Goal: Task Accomplishment & Management: Use online tool/utility

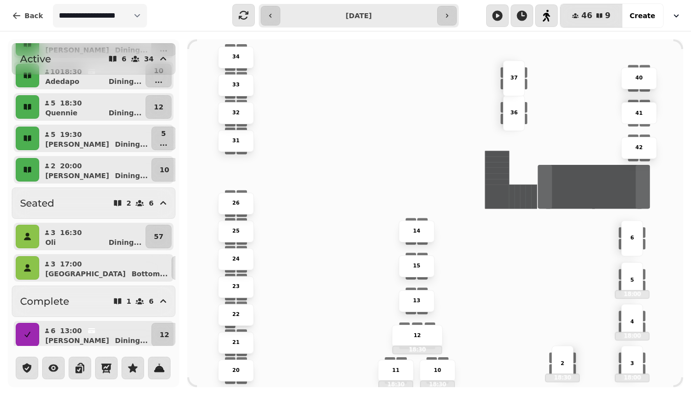
scroll to position [109, 0]
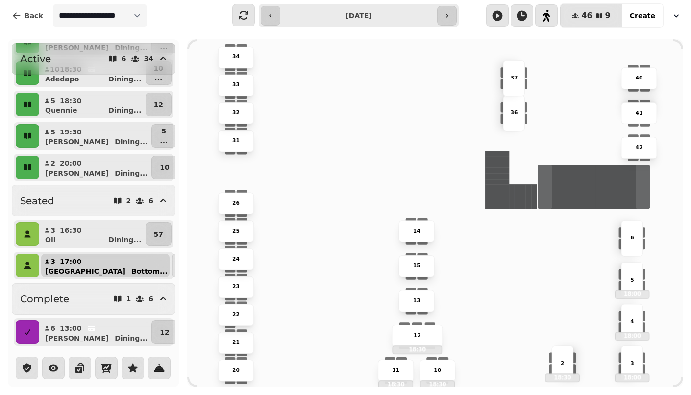
click at [85, 269] on div "[PERSON_NAME] Bottom ..." at bounding box center [109, 271] width 121 height 10
select select "**********"
select select "*"
select select "****"
select select "*******"
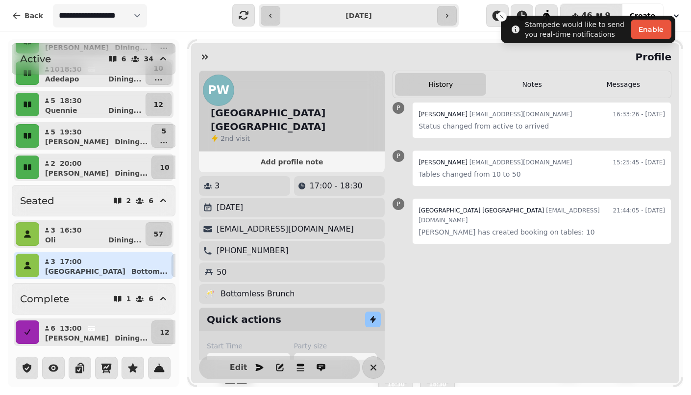
click at [215, 61] on div "Profile" at bounding box center [435, 56] width 488 height 27
click at [10, 267] on div "Active 6 34 2 16:00 Ocean Dining ... 90 10 18:00 [PERSON_NAME] ... 3 ... 10 18:…" at bounding box center [94, 193] width 172 height 308
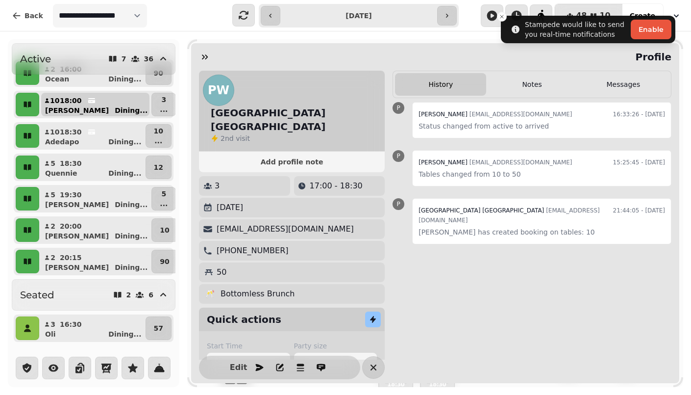
scroll to position [0, 0]
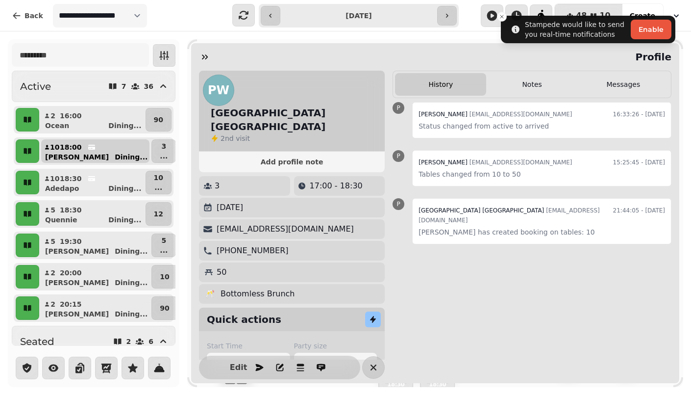
click at [85, 139] on button "10 18:00 [PERSON_NAME] ..." at bounding box center [95, 151] width 108 height 24
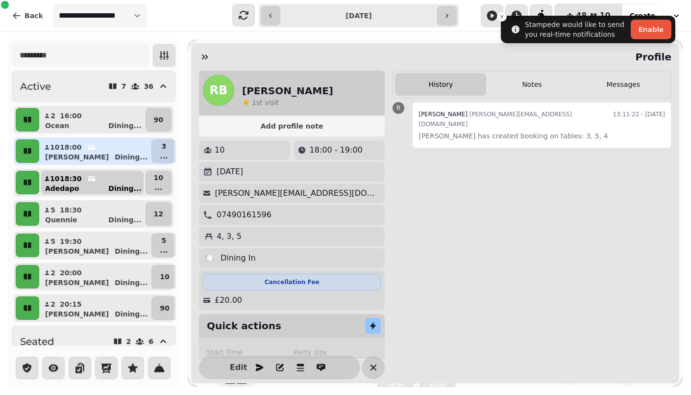
click at [81, 187] on div "Adedapo Dining ..." at bounding box center [96, 188] width 95 height 10
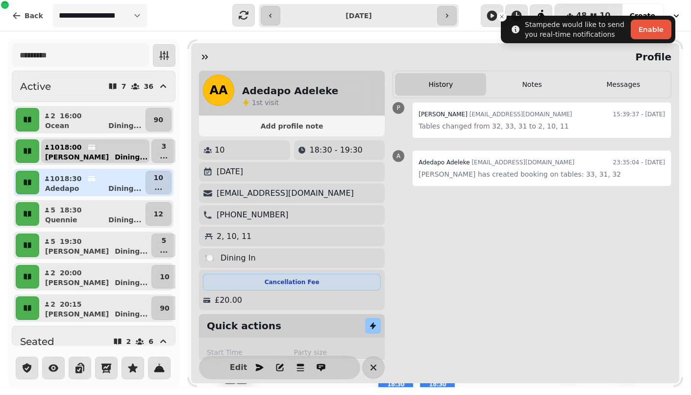
click at [106, 154] on div "[PERSON_NAME] ..." at bounding box center [99, 157] width 101 height 10
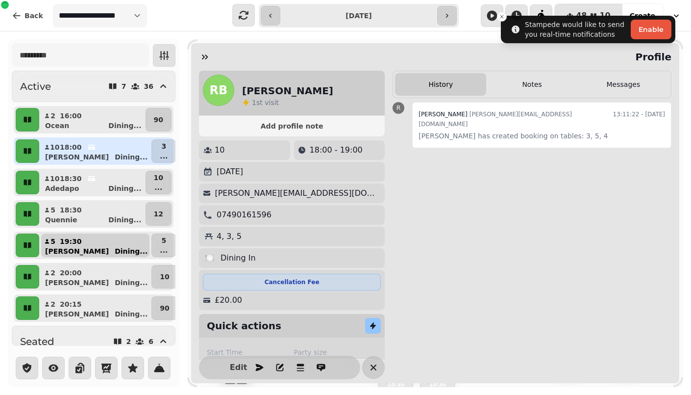
click at [58, 248] on p "[PERSON_NAME]" at bounding box center [77, 251] width 64 height 10
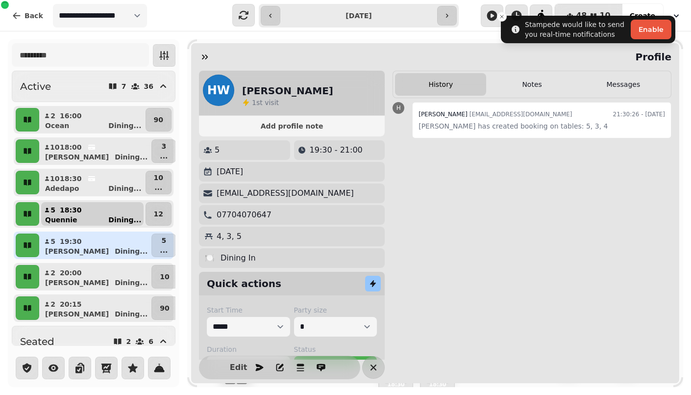
click at [70, 223] on p "Quennie" at bounding box center [61, 220] width 32 height 10
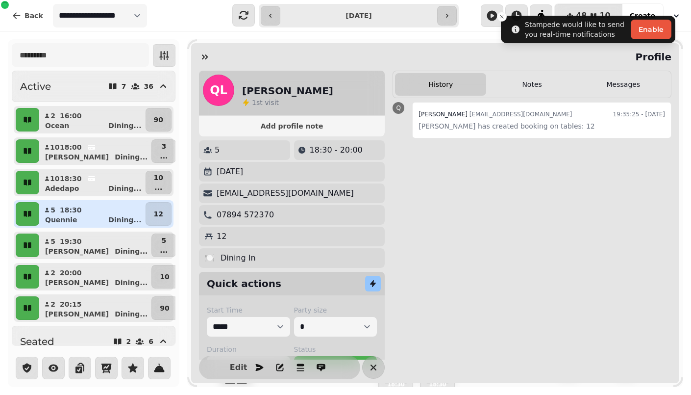
scroll to position [140, 0]
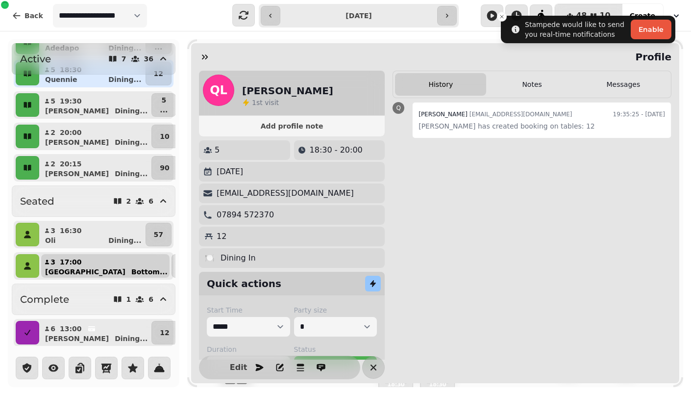
click at [92, 263] on button "3 17:00 [PERSON_NAME] Bottom ..." at bounding box center [105, 266] width 128 height 24
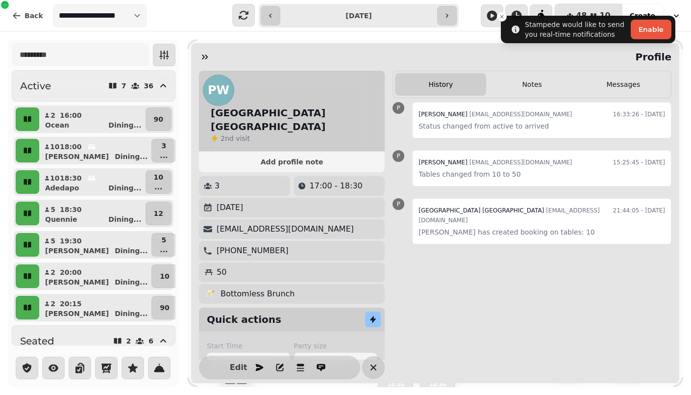
scroll to position [0, 0]
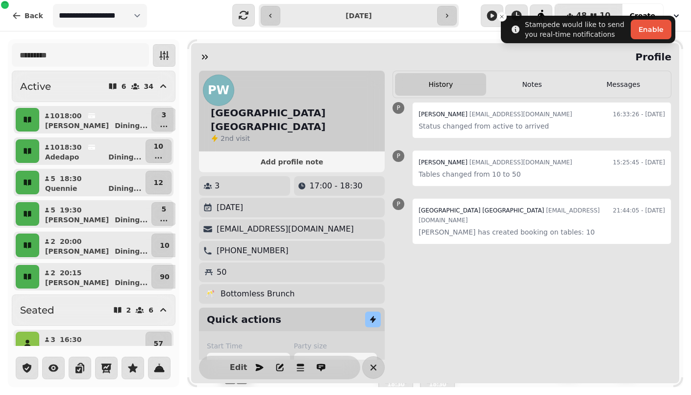
click at [107, 186] on div "Quennie Dining ..." at bounding box center [96, 188] width 95 height 10
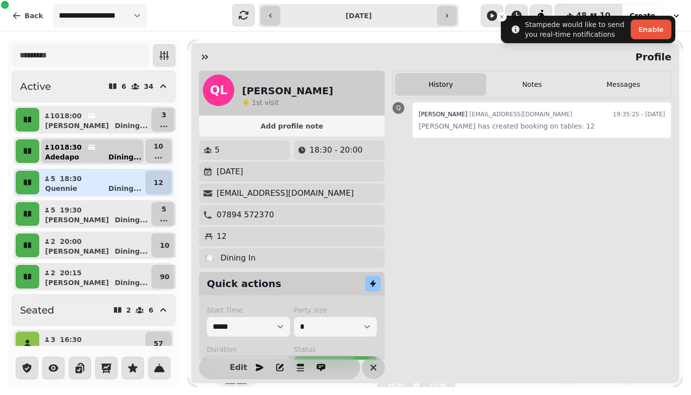
click at [103, 146] on button "10 18:30 Adedapo Dining ..." at bounding box center [92, 151] width 102 height 24
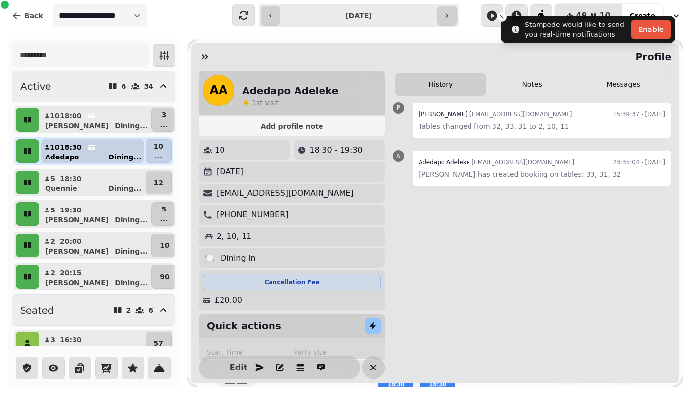
click at [103, 146] on button "10 18:30 Adedapo Dining ..." at bounding box center [92, 151] width 102 height 24
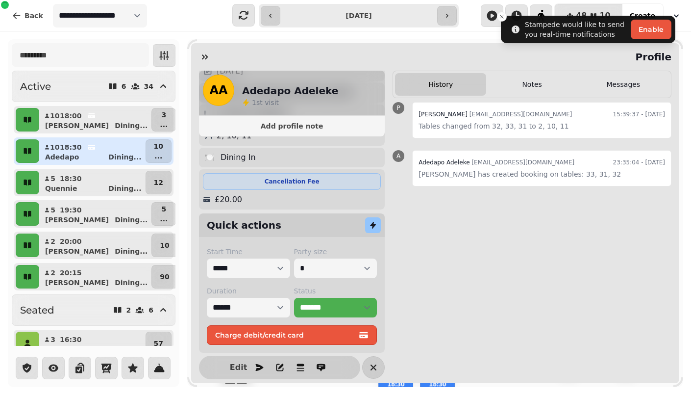
click at [205, 147] on div "10 18:30 - 19:30 [DATE] [EMAIL_ADDRESS][DOMAIN_NAME] [PHONE_NUMBER] 2, 10, 11 🍽…" at bounding box center [292, 125] width 186 height 170
click at [99, 124] on div "[PERSON_NAME] ..." at bounding box center [99, 126] width 101 height 10
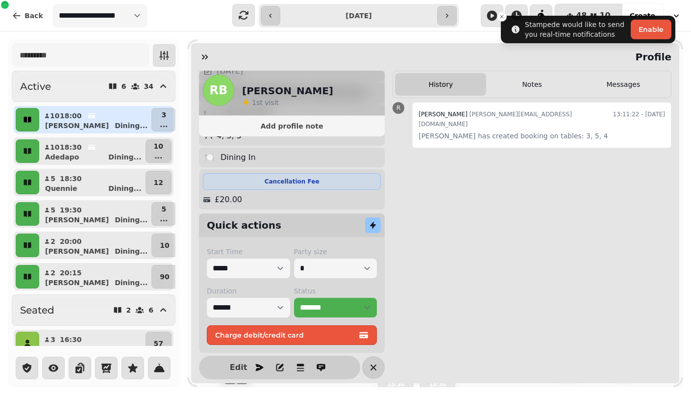
click at [27, 120] on icon "button" at bounding box center [28, 120] width 10 height 10
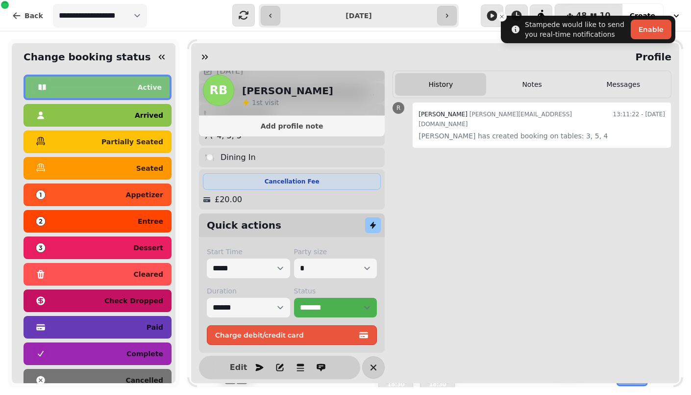
click at [57, 119] on div "arrived" at bounding box center [97, 115] width 131 height 16
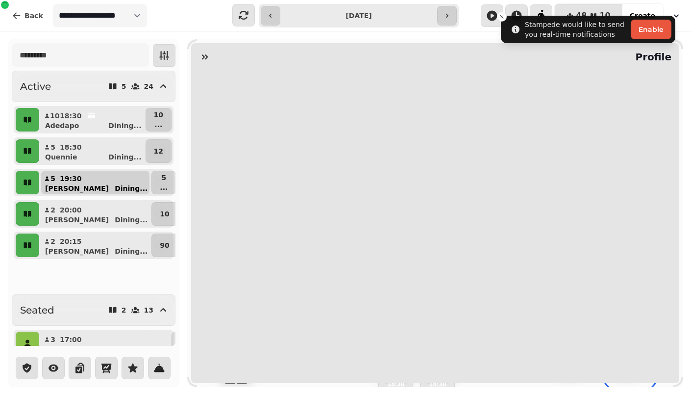
click at [76, 184] on div "[PERSON_NAME] ..." at bounding box center [99, 188] width 101 height 10
select select "**********"
select select "*"
select select "****"
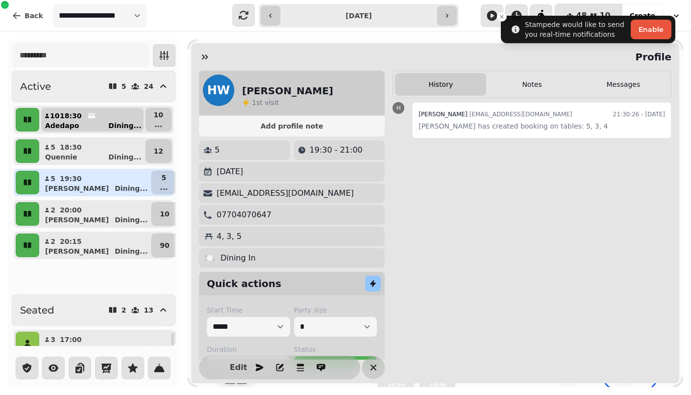
click at [121, 122] on p "Dining ..." at bounding box center [124, 126] width 33 height 10
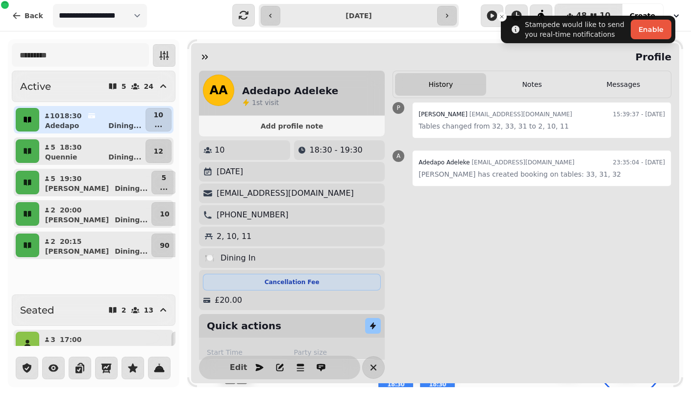
click at [24, 120] on icon "button" at bounding box center [27, 120] width 7 height 6
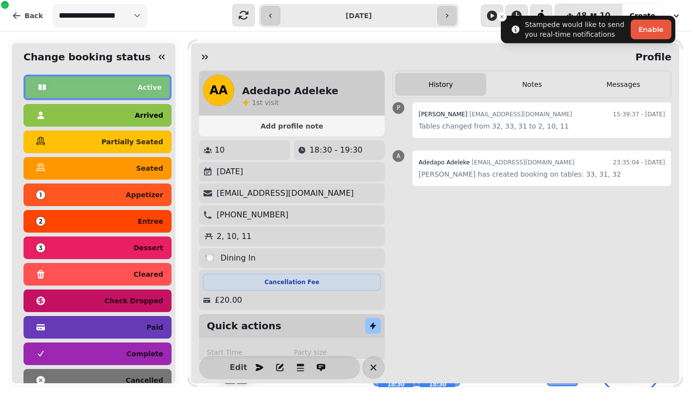
click at [51, 121] on div "arrived" at bounding box center [97, 115] width 131 height 16
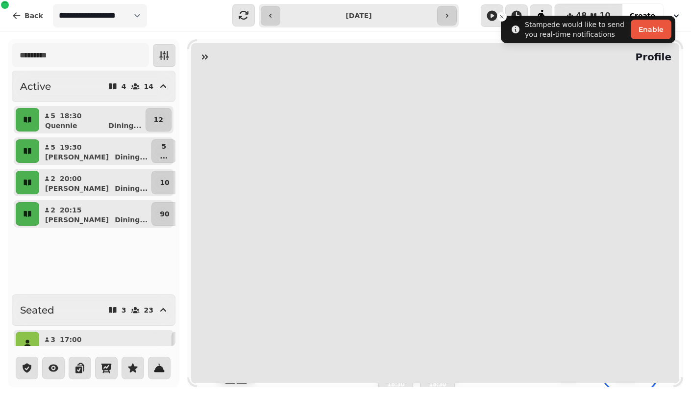
click at [51, 121] on p "Quennie" at bounding box center [61, 126] width 32 height 10
select select "**********"
select select "*"
select select "****"
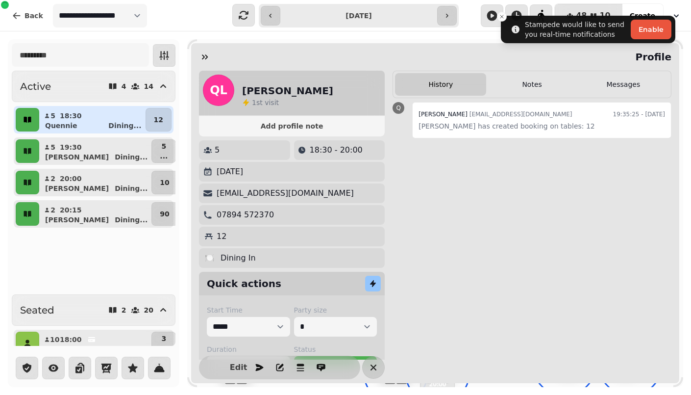
click at [26, 127] on button "button" at bounding box center [28, 120] width 24 height 24
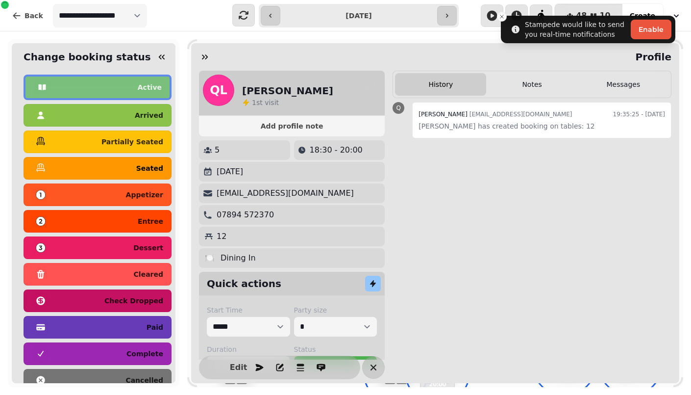
click at [144, 172] on div "seated" at bounding box center [97, 168] width 131 height 16
